Goal: Obtain resource: Download file/media

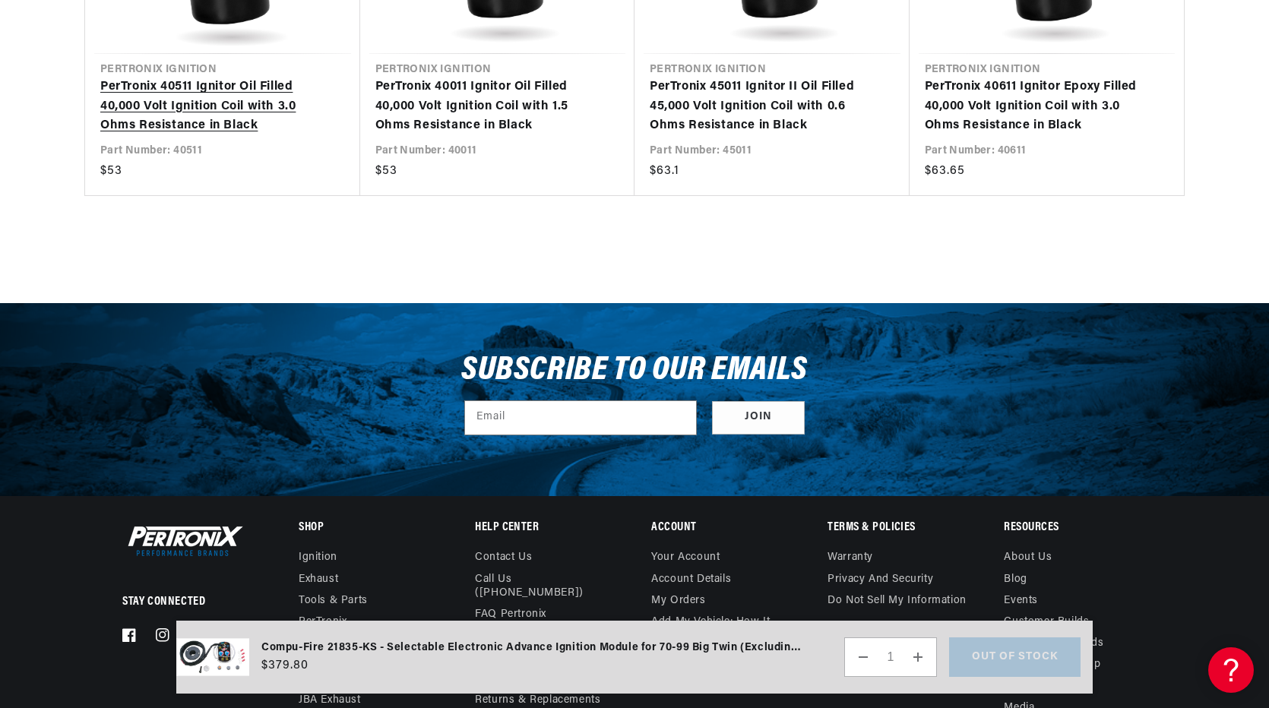
scroll to position [0, 949]
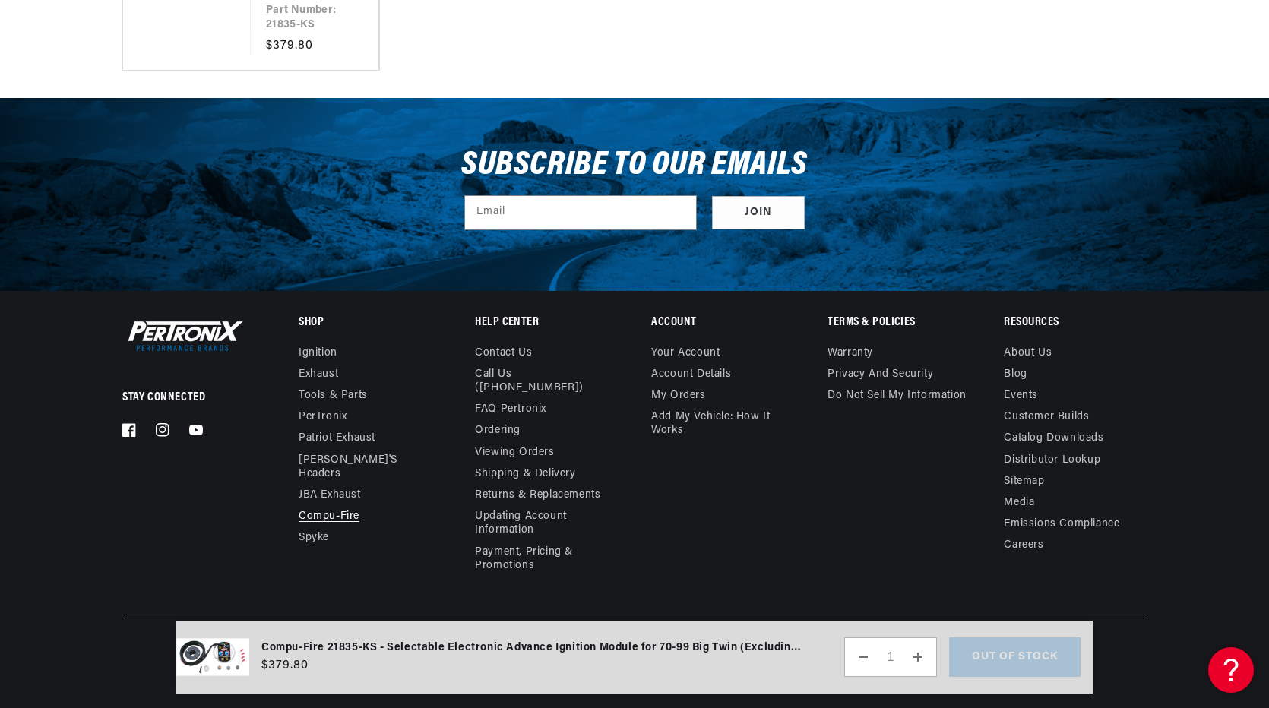
click at [349, 506] on link "Compu-Fire" at bounding box center [329, 516] width 61 height 21
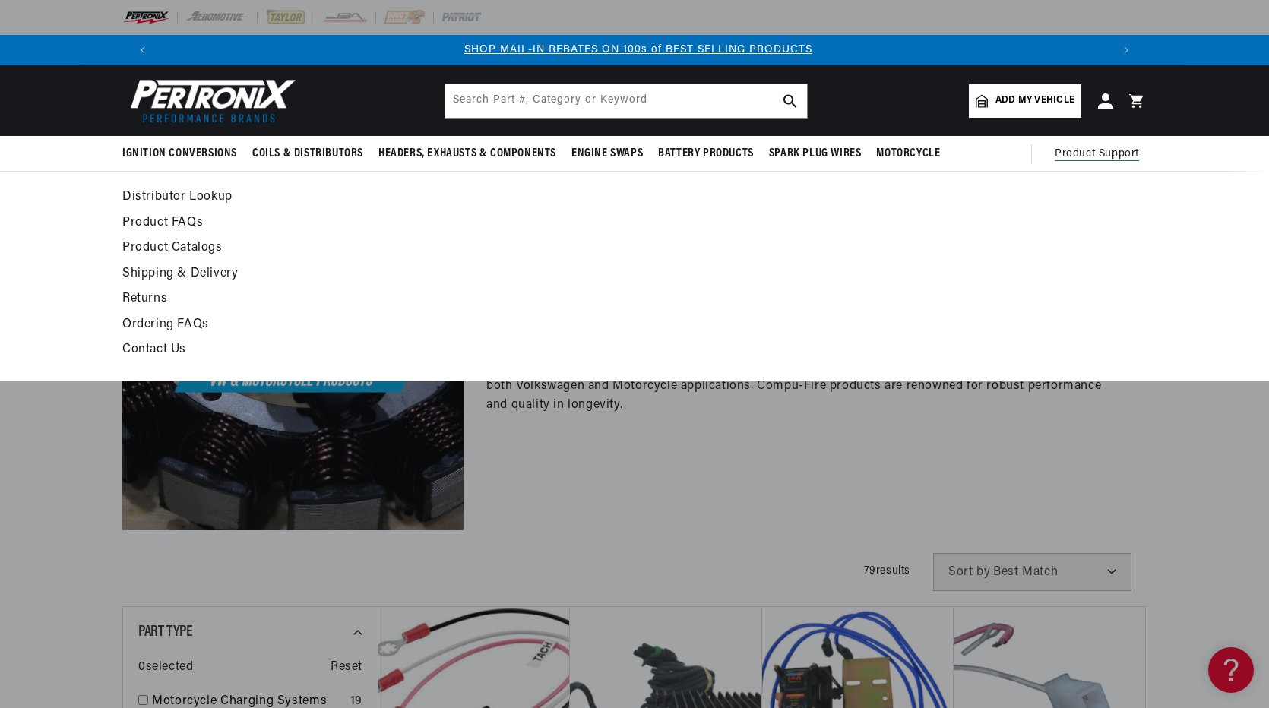
click at [1137, 156] on span "Product Support" at bounding box center [1097, 154] width 84 height 17
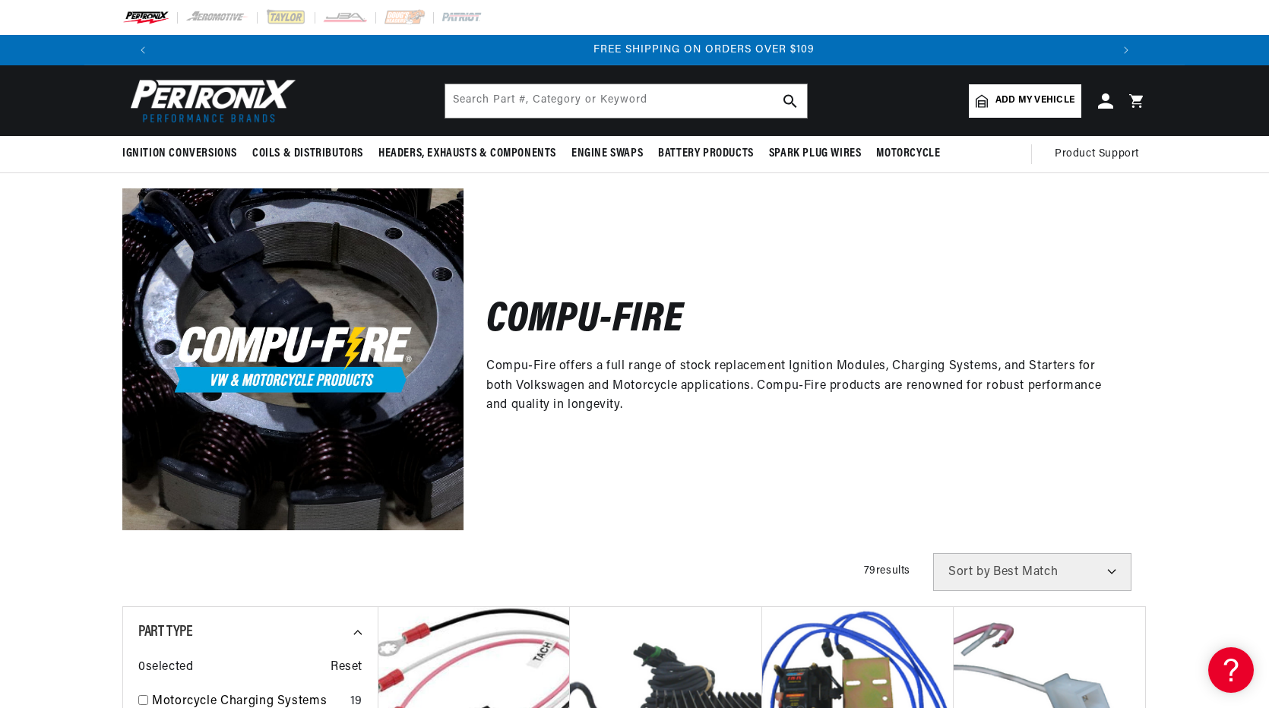
scroll to position [0, 1899]
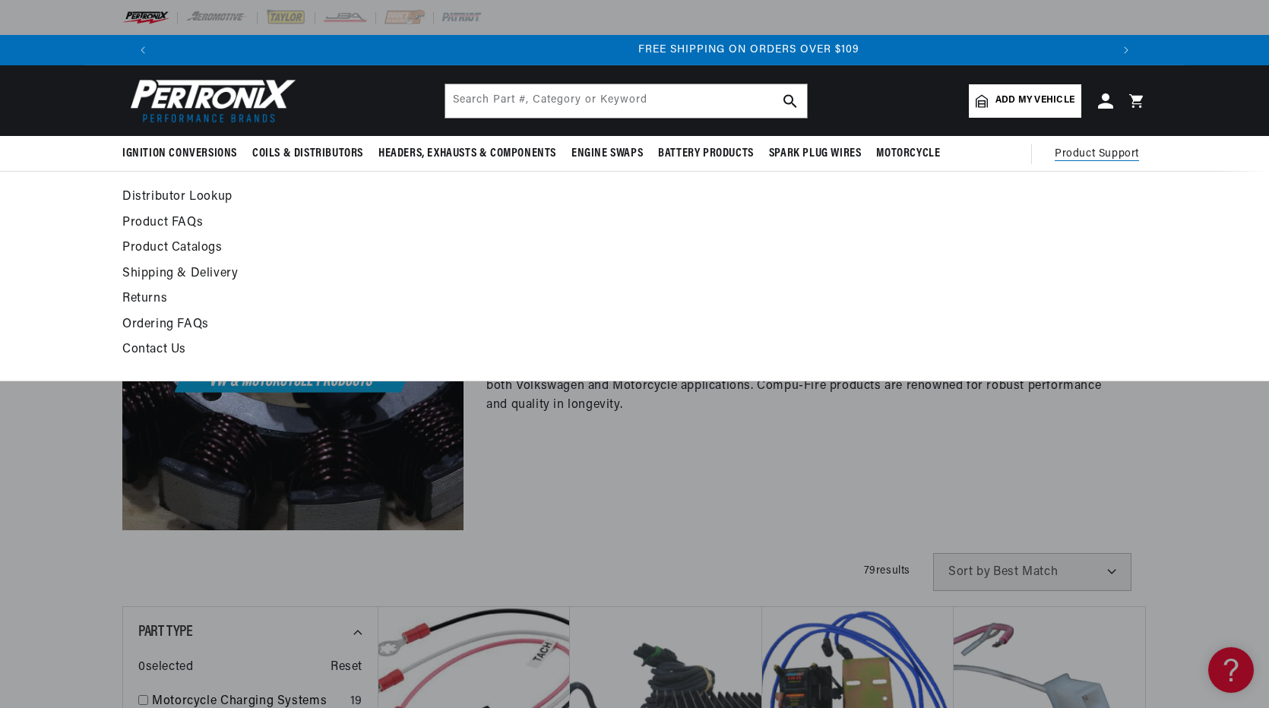
click at [1085, 156] on span "Product Support" at bounding box center [1097, 154] width 84 height 17
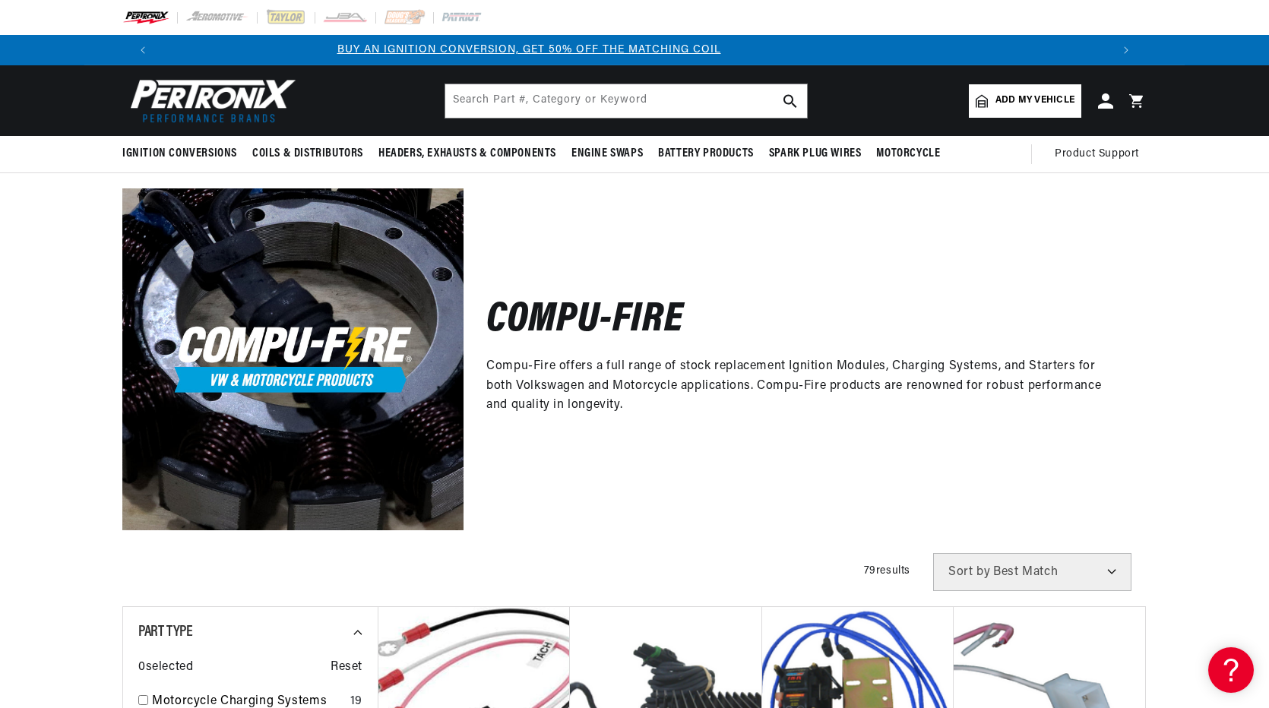
scroll to position [0, 0]
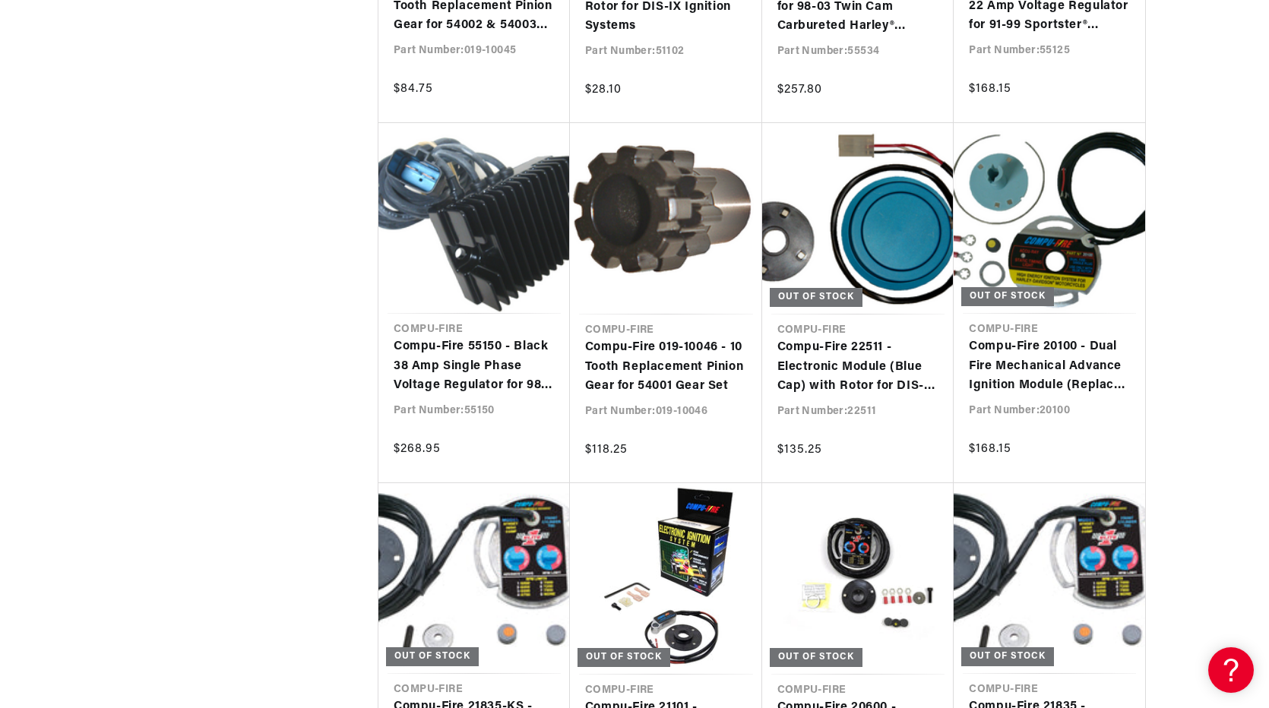
scroll to position [0, 949]
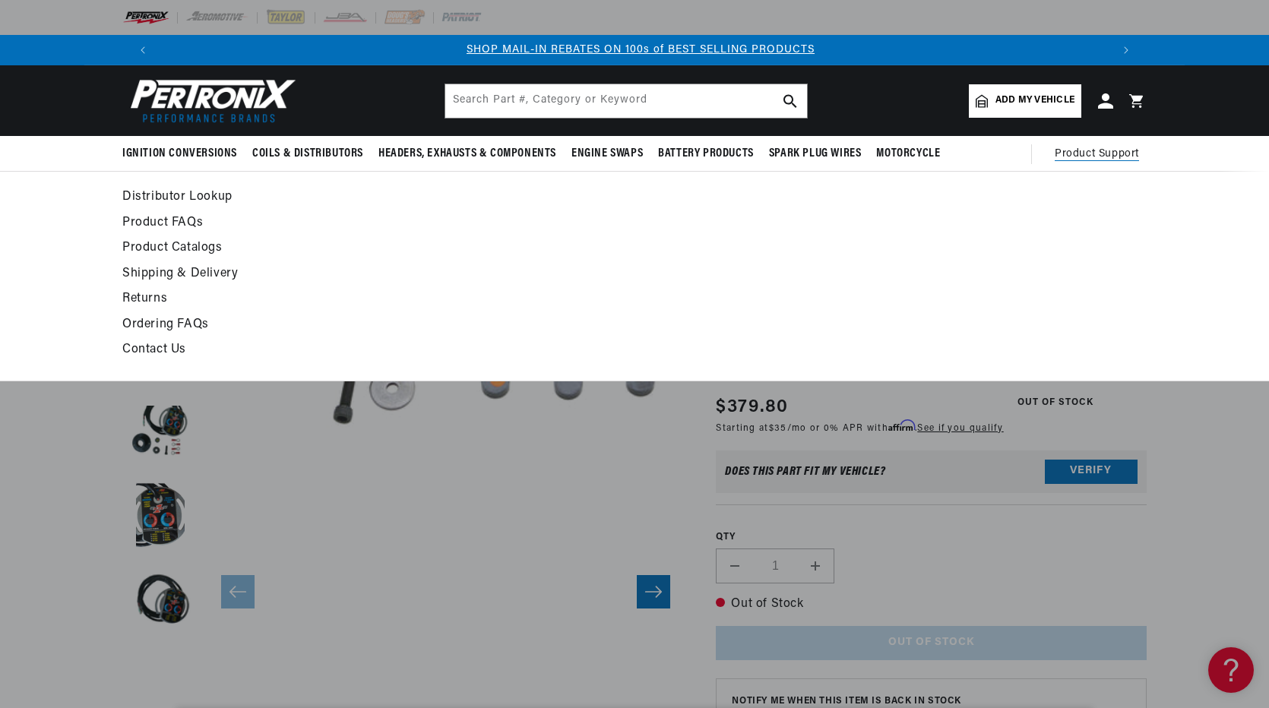
scroll to position [0, 949]
click at [1072, 149] on span "Product Support" at bounding box center [1097, 154] width 84 height 17
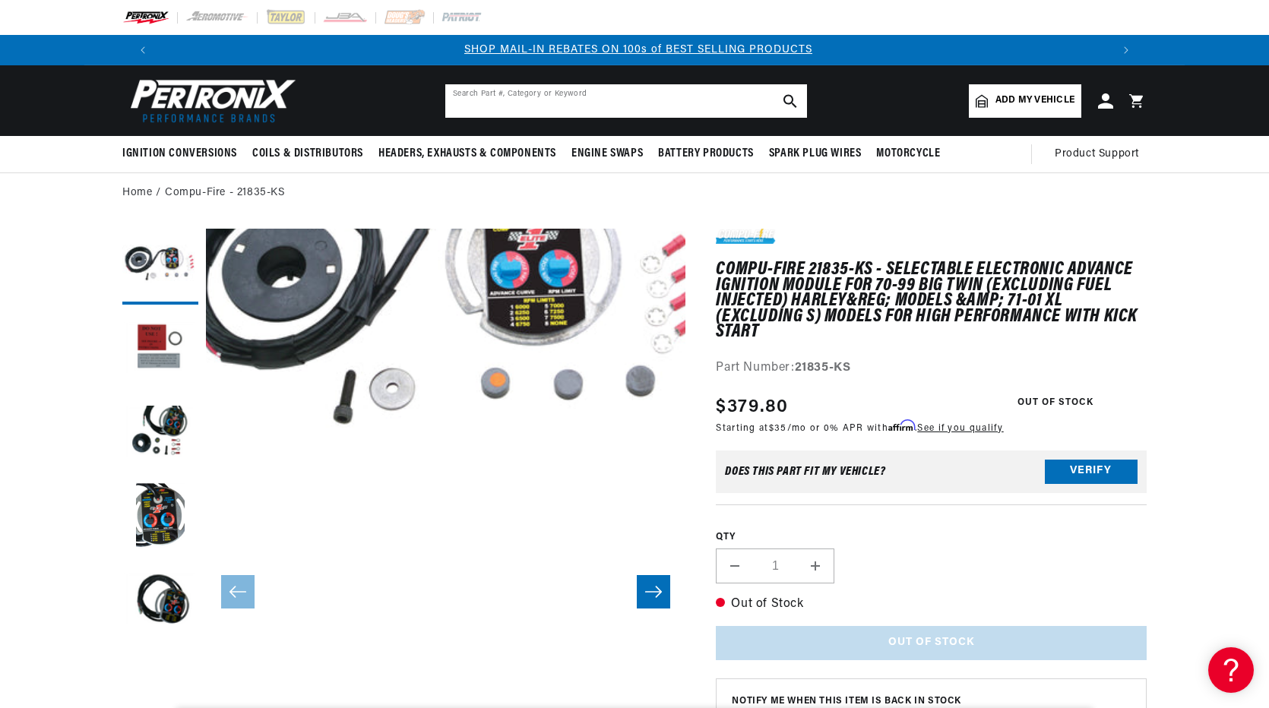
click at [700, 94] on input "text" at bounding box center [626, 100] width 362 height 33
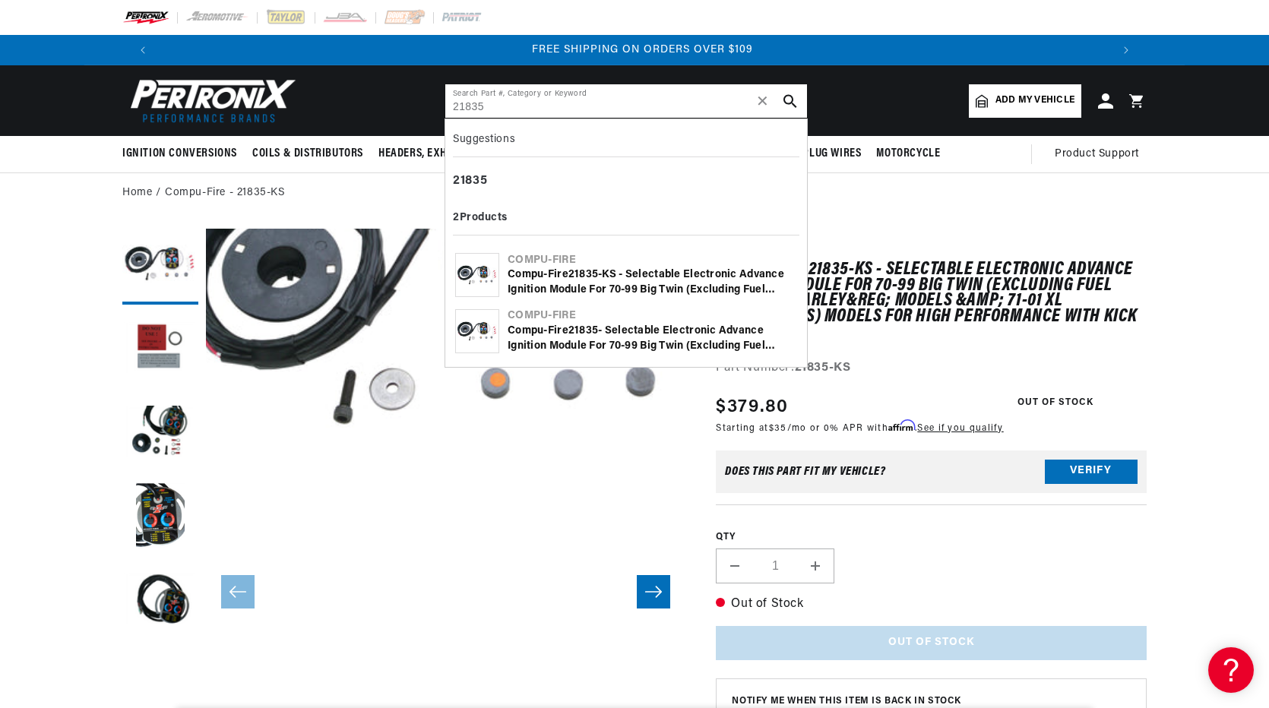
type input "21835"
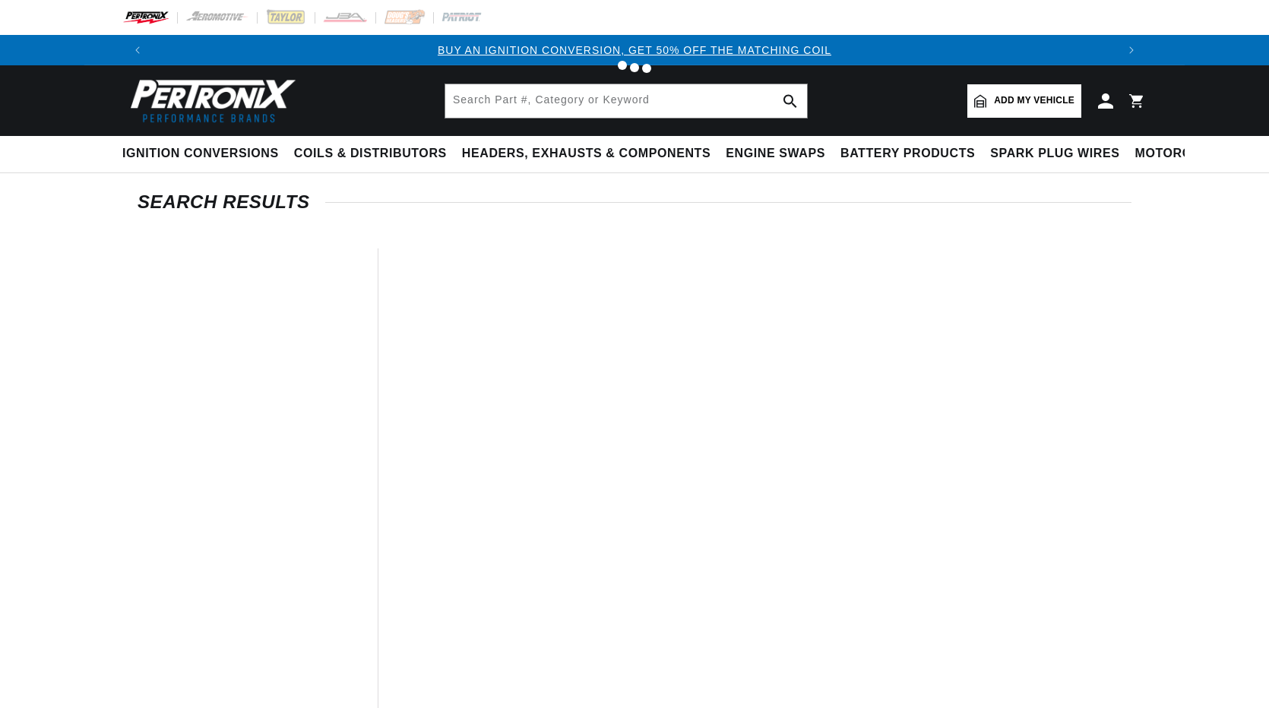
type input "21835"
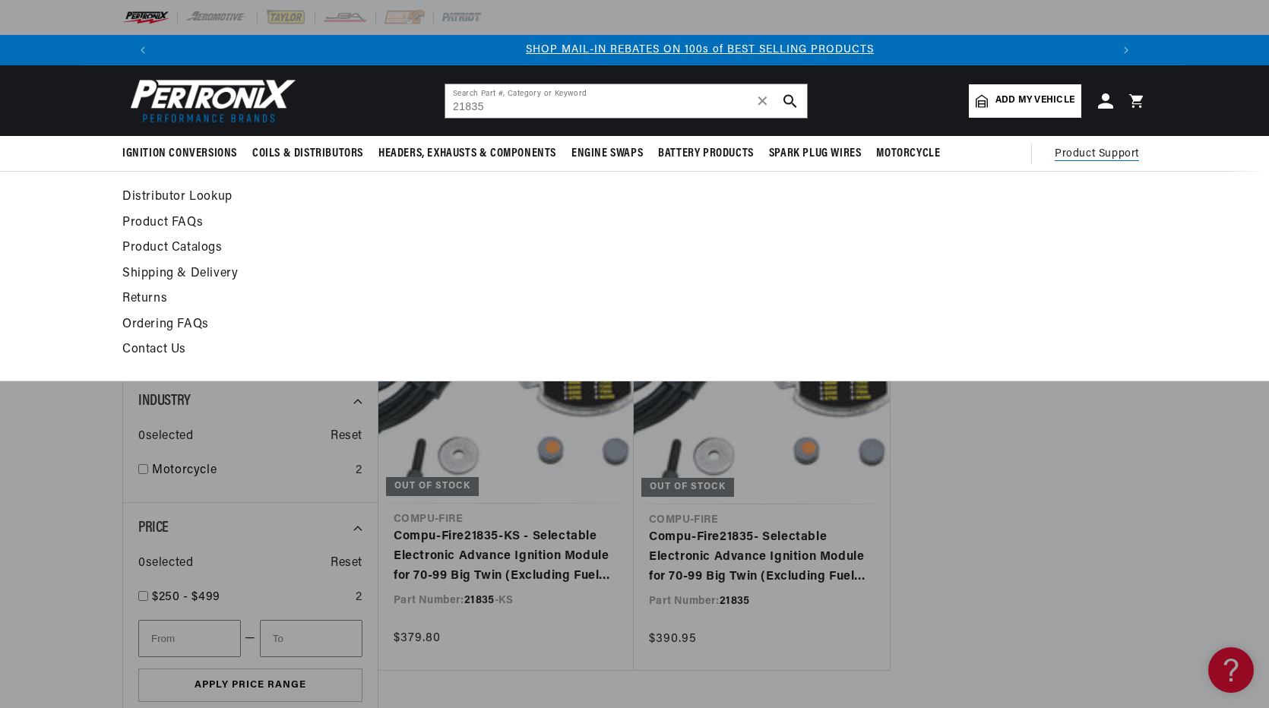
scroll to position [0, 949]
click at [175, 220] on link "Product FAQs" at bounding box center [495, 223] width 747 height 21
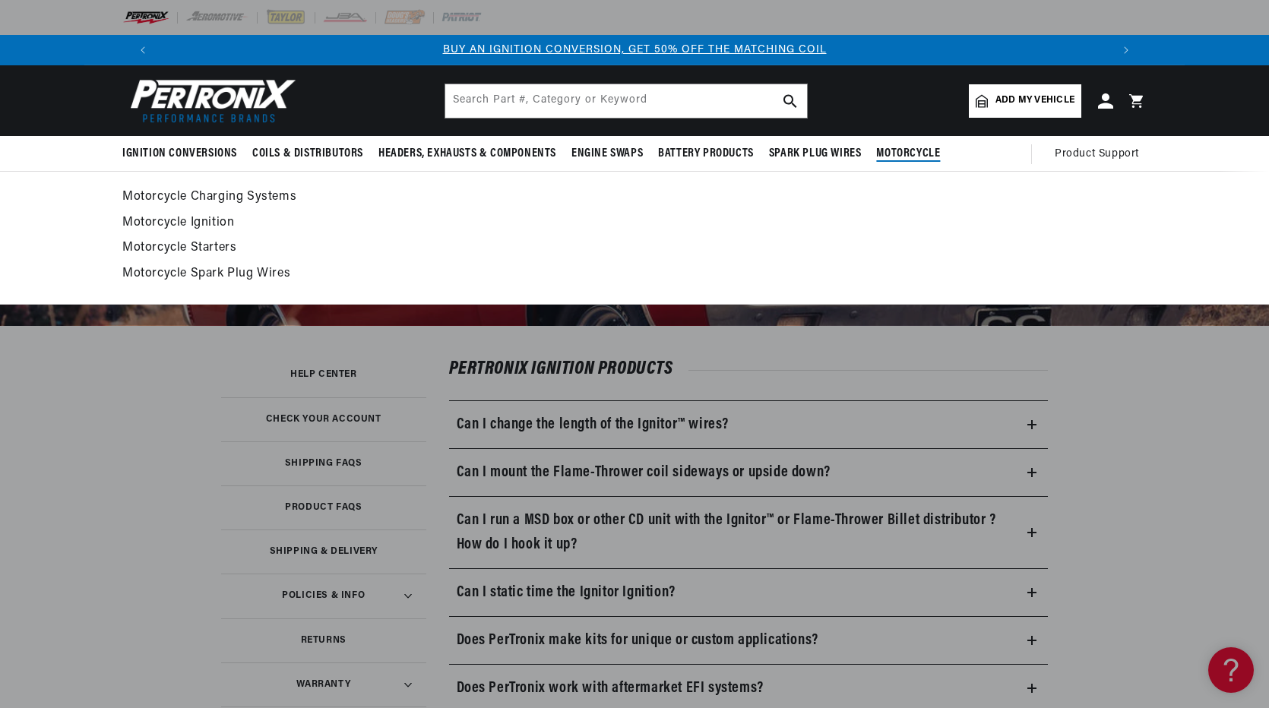
click at [215, 221] on link "Motorcycle Ignition" at bounding box center [634, 223] width 1025 height 21
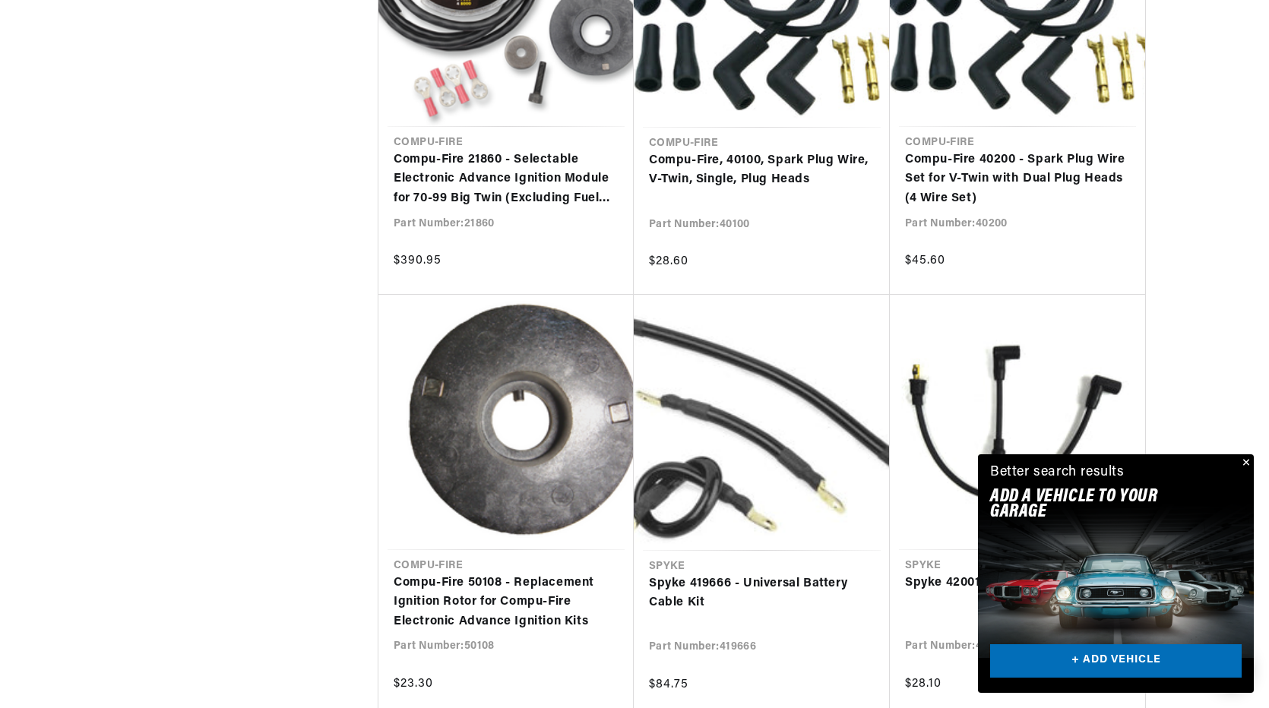
scroll to position [0, 949]
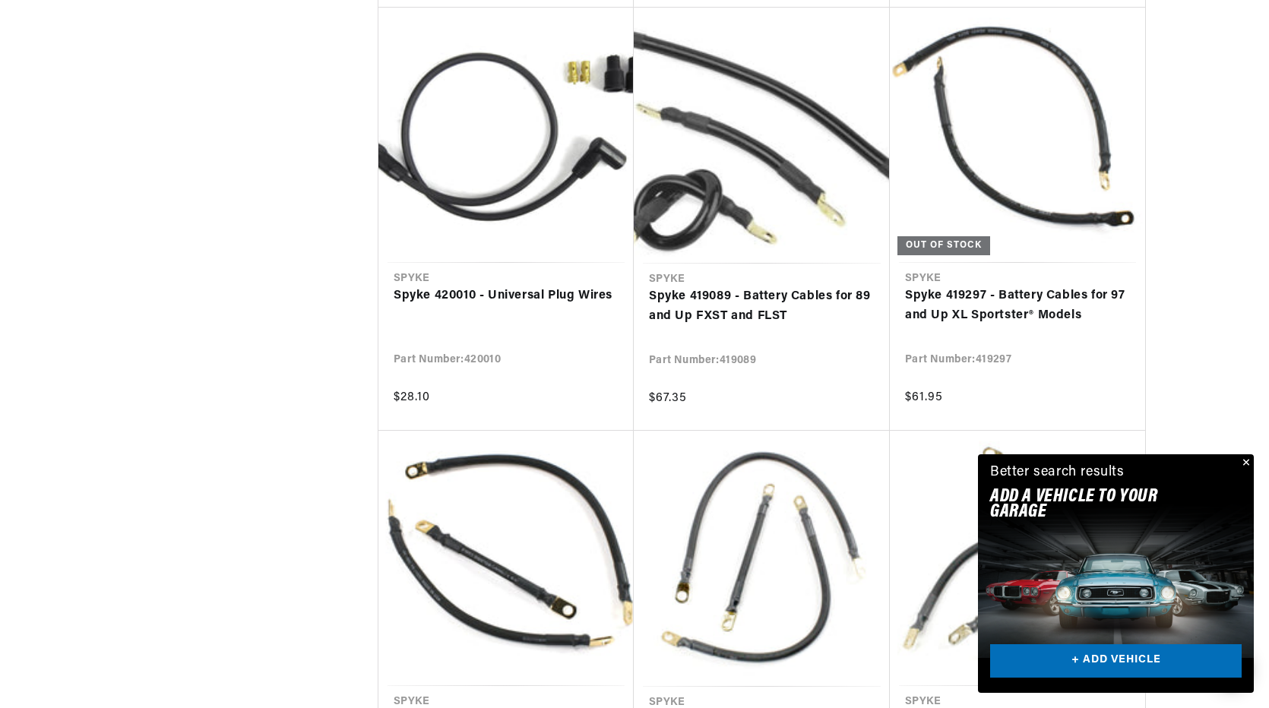
scroll to position [3193, 0]
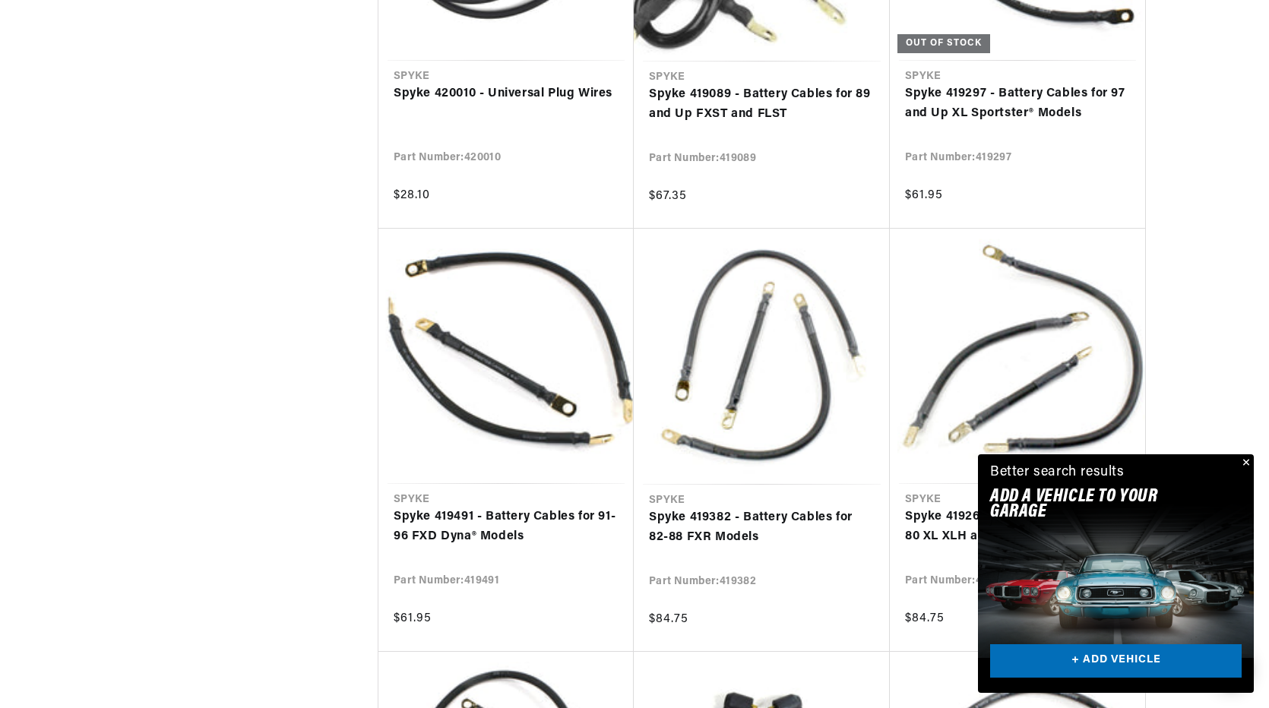
click at [1247, 458] on button "Close" at bounding box center [1245, 464] width 18 height 18
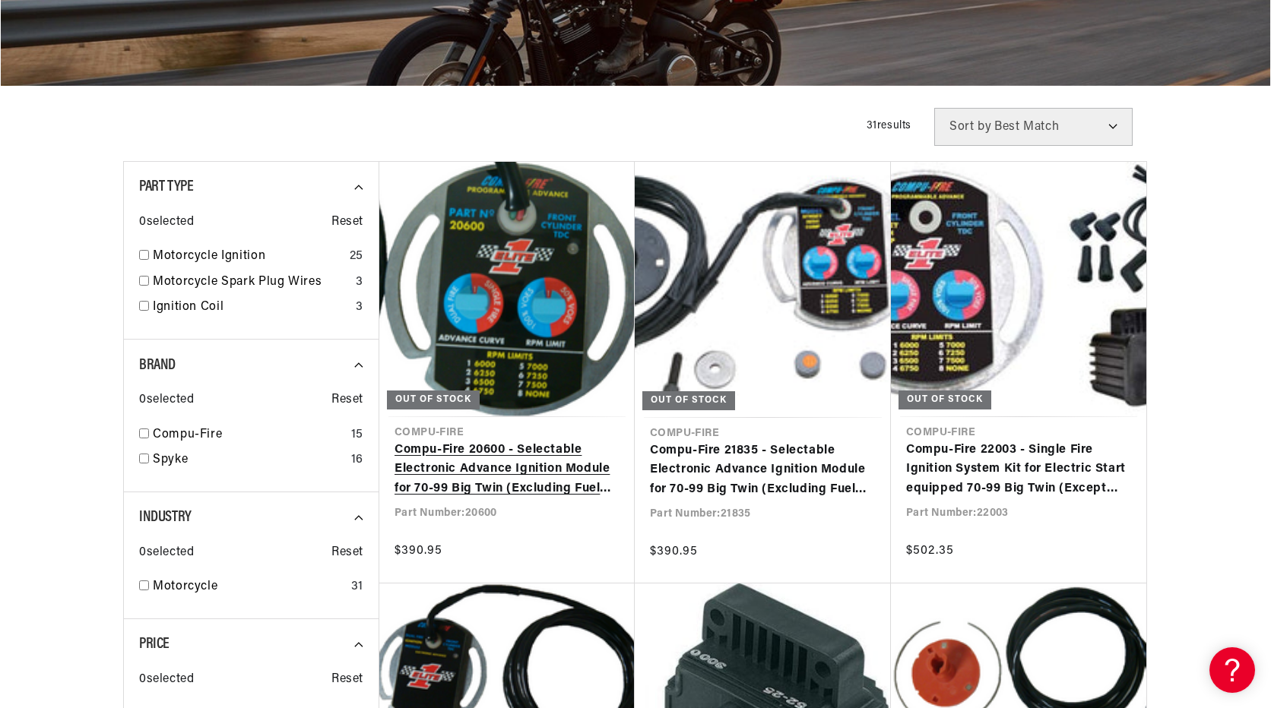
scroll to position [0, 0]
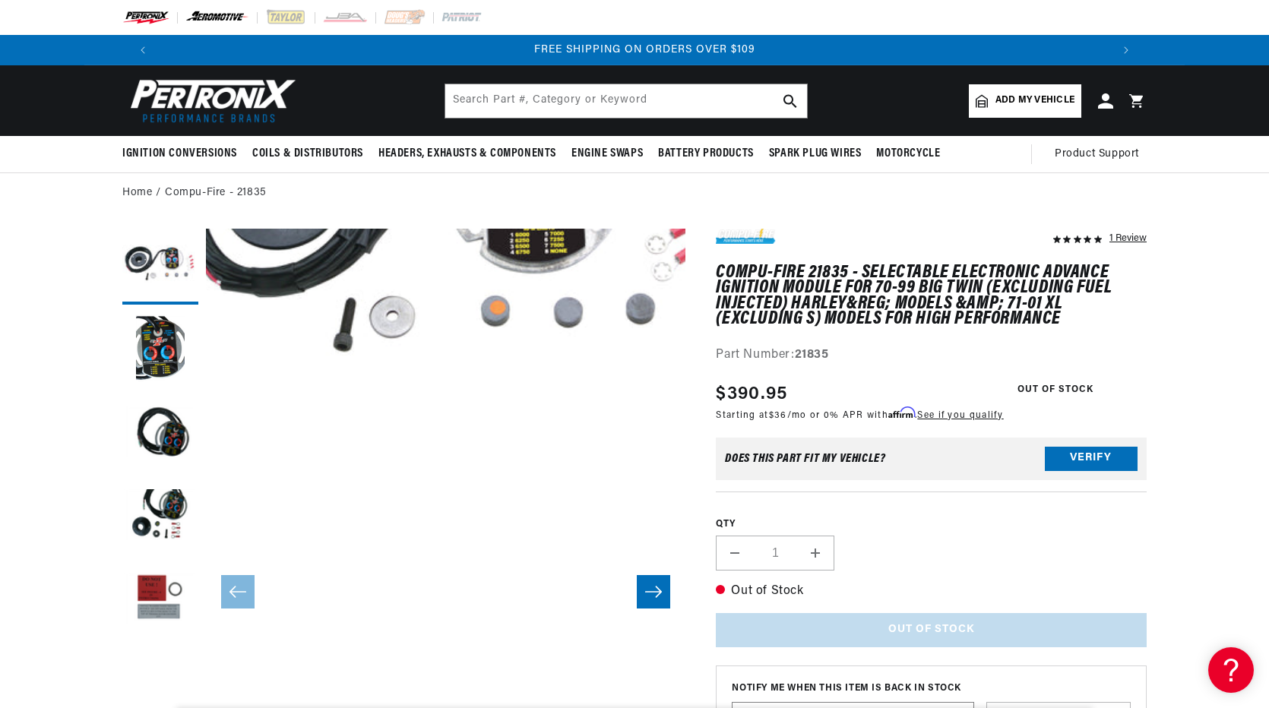
scroll to position [0, 1899]
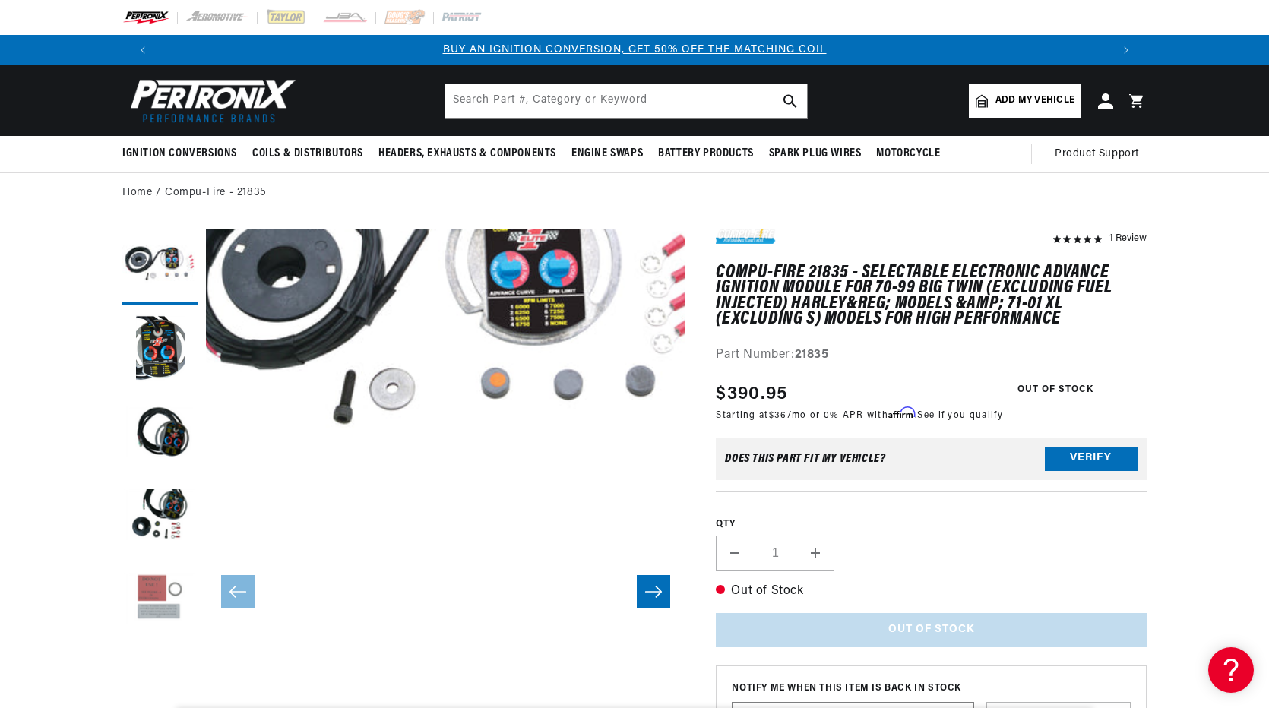
click at [155, 596] on button "Load image 5 in gallery view" at bounding box center [160, 601] width 76 height 76
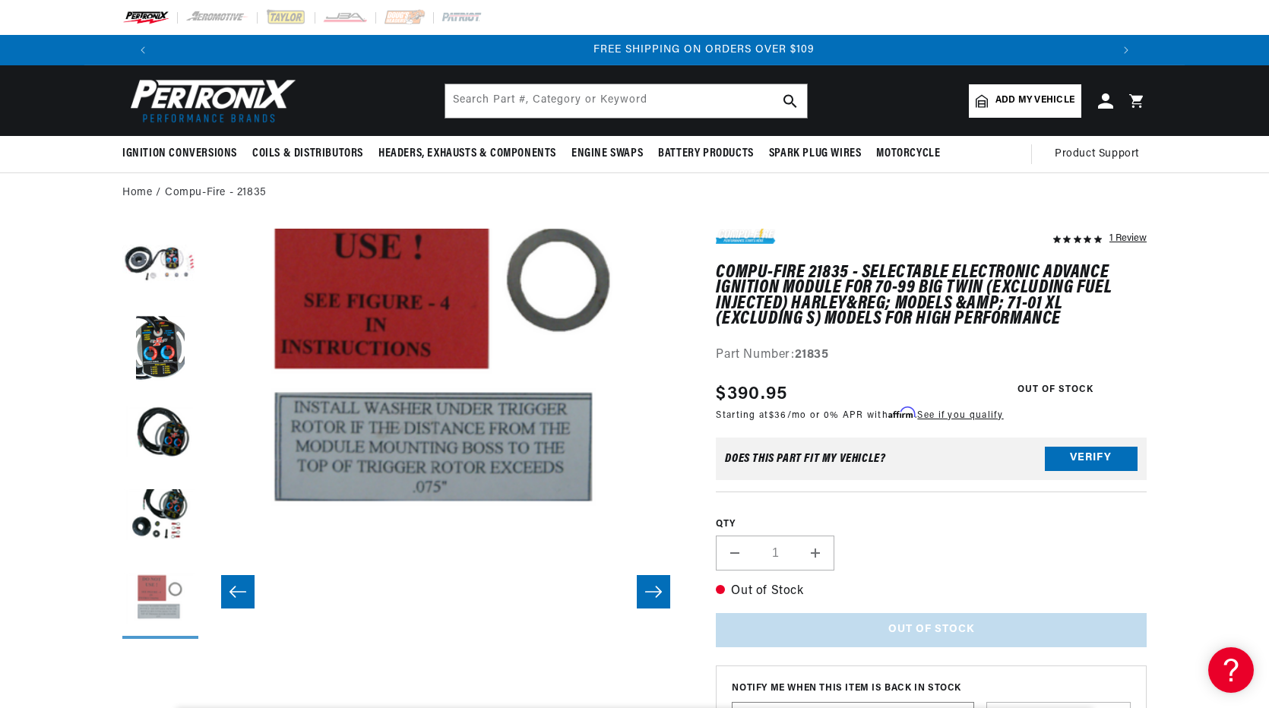
scroll to position [0, 1899]
click at [163, 528] on button "Load image 4 in gallery view" at bounding box center [160, 518] width 76 height 76
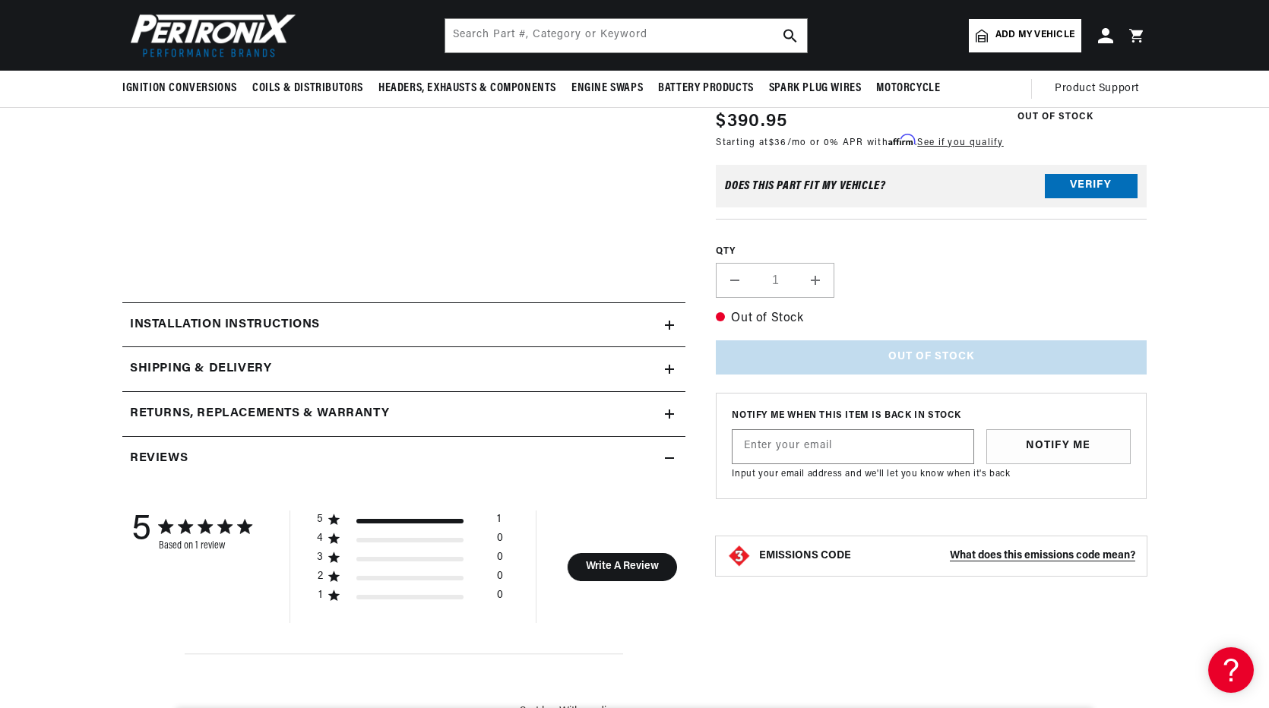
scroll to position [0, 949]
click at [311, 328] on h2 "Installation instructions" at bounding box center [225, 325] width 190 height 20
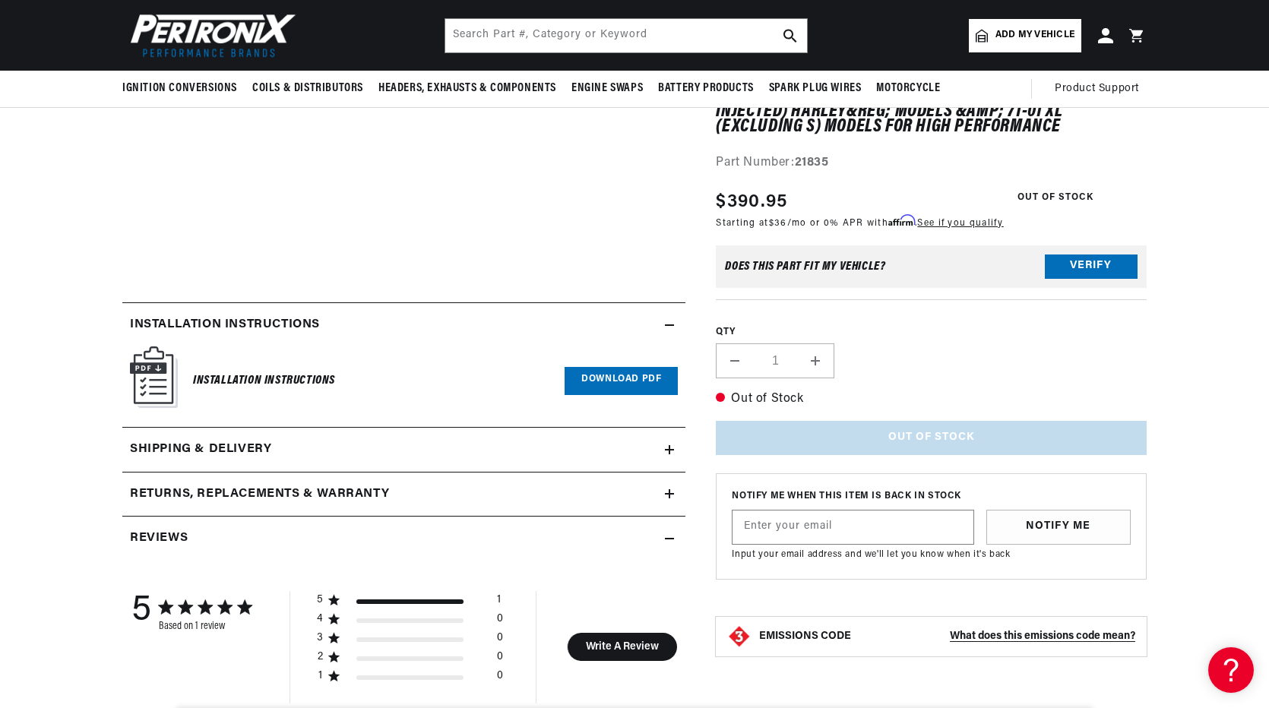
click at [628, 374] on link "Download PDF" at bounding box center [621, 381] width 113 height 28
